Goal: Task Accomplishment & Management: Manage account settings

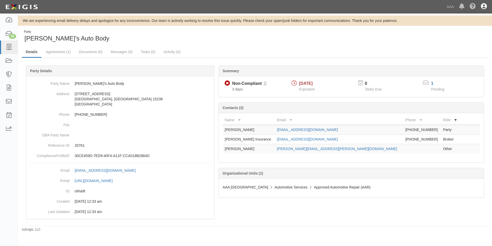
click at [483, 6] on icon at bounding box center [484, 7] width 6 height 6
click at [453, 30] on link "Sign Out" at bounding box center [469, 30] width 41 height 10
